Goal: Transaction & Acquisition: Purchase product/service

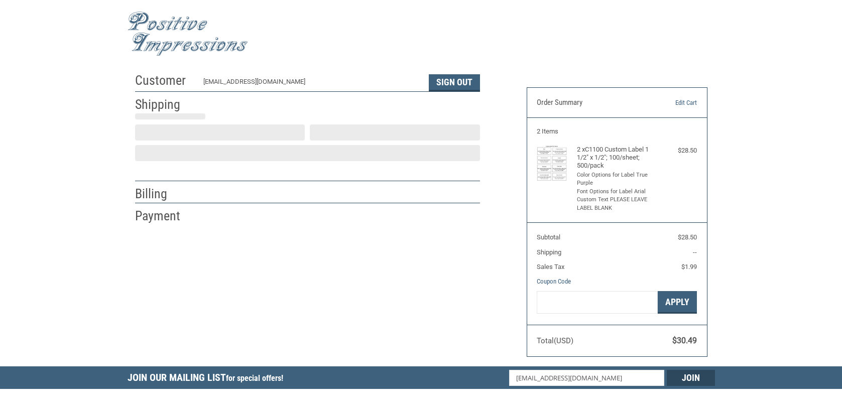
select select "US"
select select "NC"
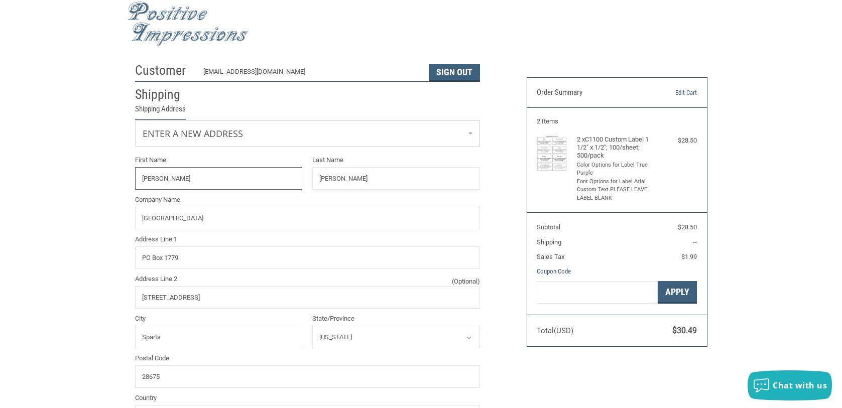
type input "[PERSON_NAME]"
type input "[GEOGRAPHIC_DATA]"
type input "PO Box 1779"
type input "[STREET_ADDRESS]"
type input "Sparta"
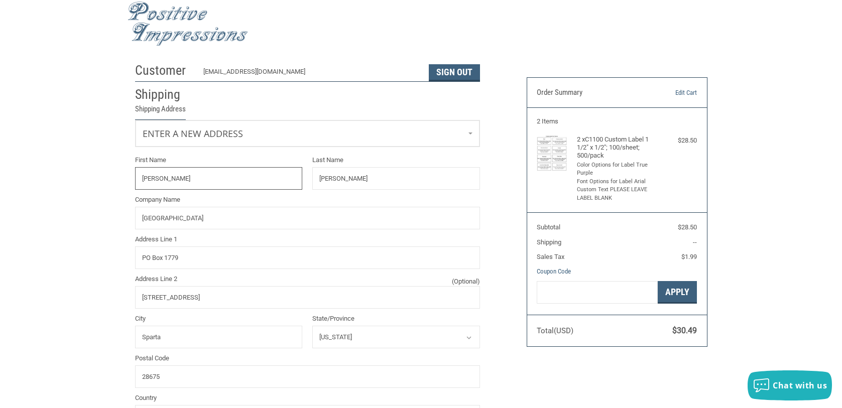
select select "NC"
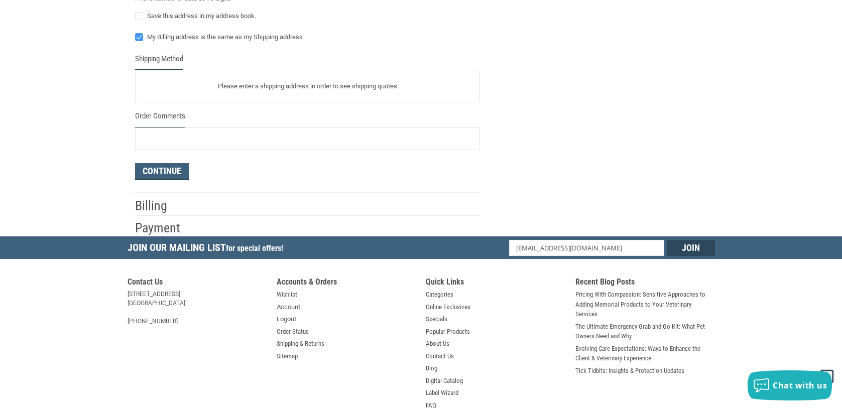
scroll to position [512, 0]
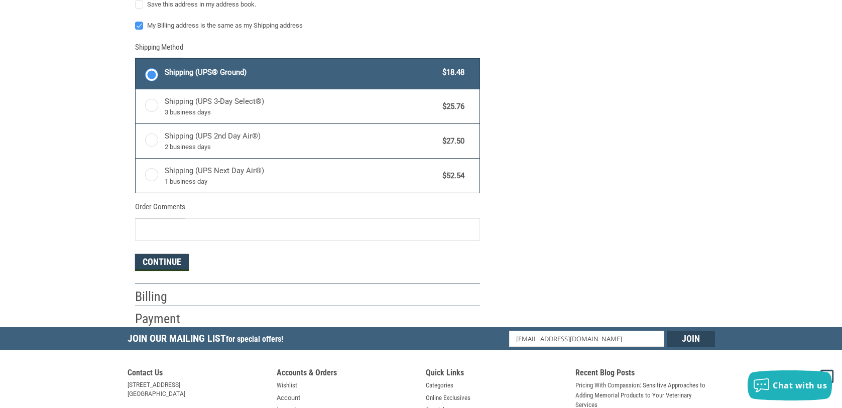
click at [173, 261] on button "Continue" at bounding box center [162, 262] width 54 height 17
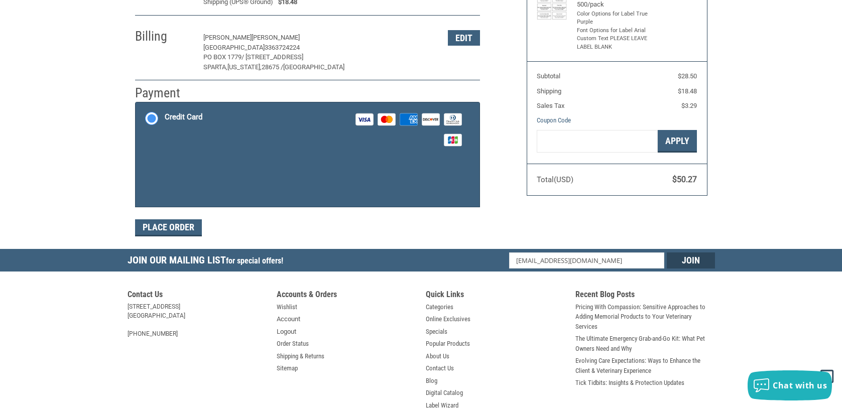
scroll to position [160, 0]
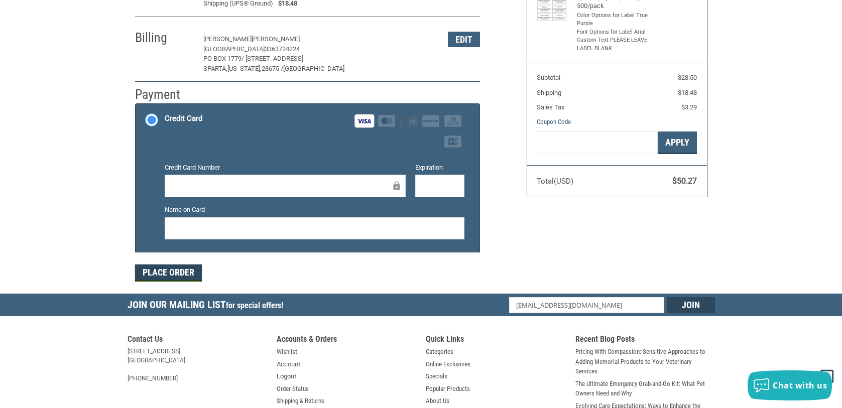
click at [179, 274] on button "Place Order" at bounding box center [168, 273] width 67 height 17
